Goal: Navigation & Orientation: Find specific page/section

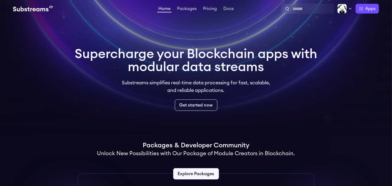
drag, startPoint x: 0, startPoint y: 0, endPoint x: 376, endPoint y: 49, distance: 378.9
click at [376, 49] on video at bounding box center [196, 67] width 392 height 135
click at [316, 73] on h1 "Supercharge your Blockchain apps with modular data streams" at bounding box center [196, 61] width 243 height 26
click at [210, 57] on h1 "Supercharge your Blockchain apps with modular data streams" at bounding box center [196, 61] width 243 height 26
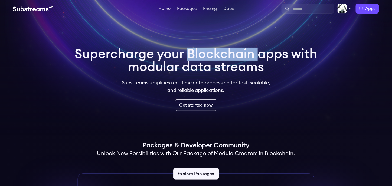
click at [210, 57] on h1 "Supercharge your Blockchain apps with modular data streams" at bounding box center [196, 61] width 243 height 26
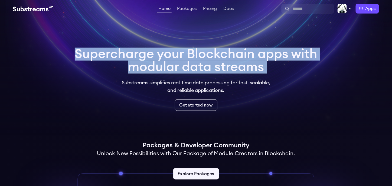
click at [210, 57] on h1 "Supercharge your Blockchain apps with modular data streams" at bounding box center [196, 61] width 243 height 26
click at [234, 57] on h1 "Supercharge your Blockchain apps with modular data streams" at bounding box center [196, 61] width 243 height 26
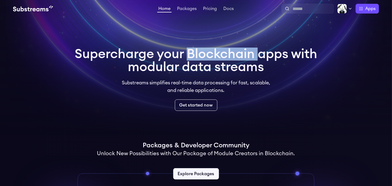
click at [234, 57] on h1 "Supercharge your Blockchain apps with modular data streams" at bounding box center [196, 61] width 243 height 26
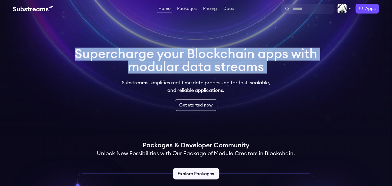
click at [234, 57] on h1 "Supercharge your Blockchain apps with modular data streams" at bounding box center [196, 61] width 243 height 26
click at [262, 63] on h1 "Supercharge your Blockchain apps with modular data streams" at bounding box center [196, 61] width 243 height 26
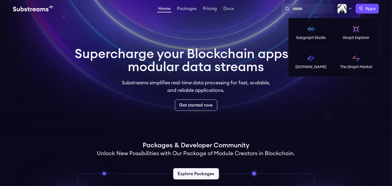
click at [364, 12] on label "Apps" at bounding box center [367, 9] width 23 height 10
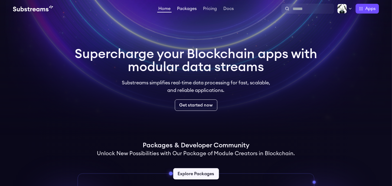
click at [185, 9] on link "Packages" at bounding box center [187, 8] width 22 height 5
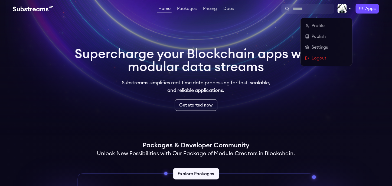
click at [344, 7] on img at bounding box center [342, 9] width 10 height 10
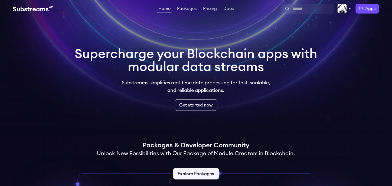
drag, startPoint x: 287, startPoint y: 110, endPoint x: 288, endPoint y: 106, distance: 4.1
click at [287, 110] on div "Get started now" at bounding box center [196, 105] width 243 height 11
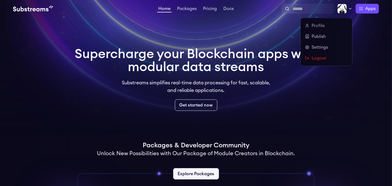
click at [348, 8] on icon at bounding box center [350, 8] width 4 height 4
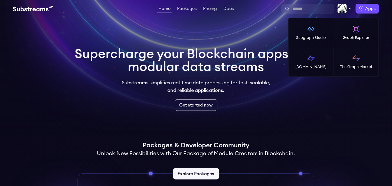
click at [370, 10] on span "Apps" at bounding box center [370, 8] width 10 height 6
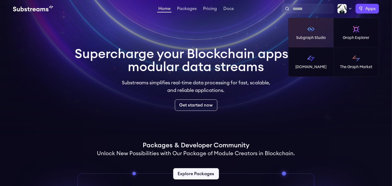
click at [319, 44] on link "Subgraph Studio" at bounding box center [311, 32] width 45 height 29
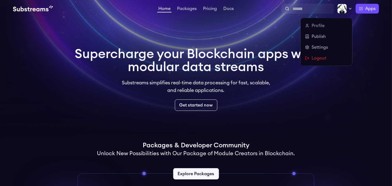
click at [345, 12] on img at bounding box center [342, 9] width 10 height 10
click at [325, 61] on link "Logout" at bounding box center [326, 58] width 43 height 6
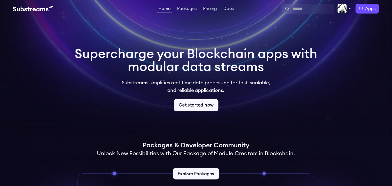
click at [199, 104] on link "Get started now" at bounding box center [196, 105] width 45 height 12
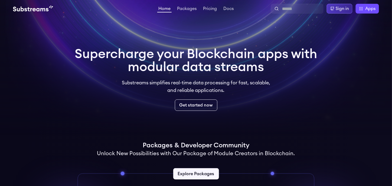
click at [334, 9] on icon at bounding box center [332, 8] width 4 height 4
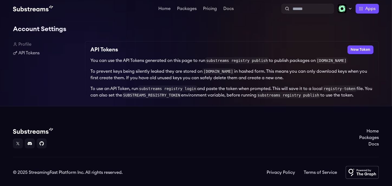
click at [27, 44] on link "Profile" at bounding box center [47, 44] width 68 height 6
click at [25, 53] on link "API Tokens" at bounding box center [47, 53] width 68 height 6
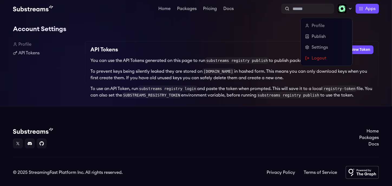
click at [349, 9] on icon at bounding box center [350, 8] width 4 height 4
click at [316, 35] on link "Publish" at bounding box center [326, 36] width 43 height 6
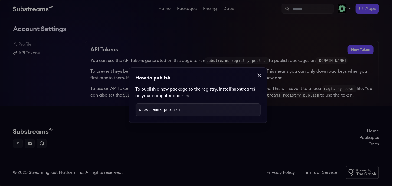
click at [257, 77] on icon at bounding box center [259, 75] width 6 height 6
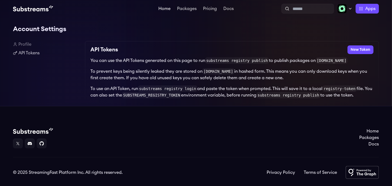
click at [170, 9] on link "Home" at bounding box center [164, 8] width 14 height 5
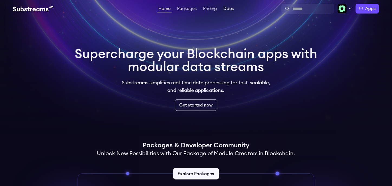
click at [228, 11] on link "Docs" at bounding box center [228, 8] width 12 height 5
click at [211, 9] on link "Pricing" at bounding box center [210, 8] width 16 height 5
